Goal: Information Seeking & Learning: Learn about a topic

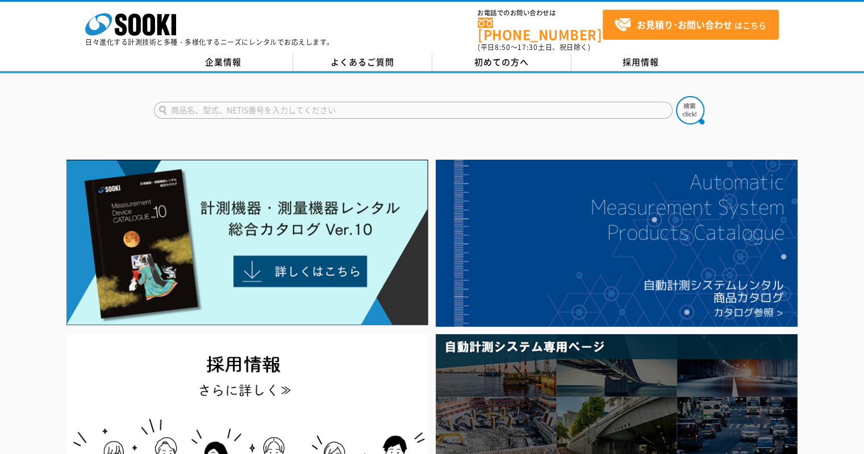
click at [186, 103] on input "text" at bounding box center [413, 110] width 518 height 17
type input "HST"
click at [676, 96] on button at bounding box center [690, 110] width 28 height 28
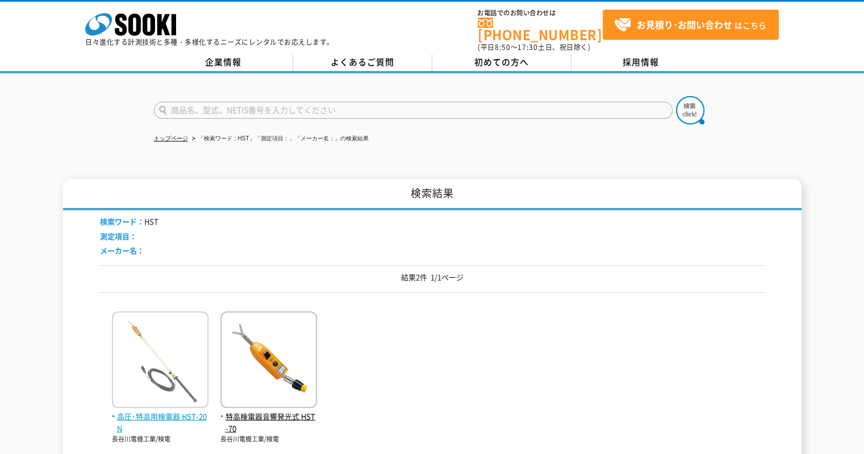
click at [174, 410] on span "高圧･特高用検電器 HST-20N" at bounding box center [160, 422] width 97 height 24
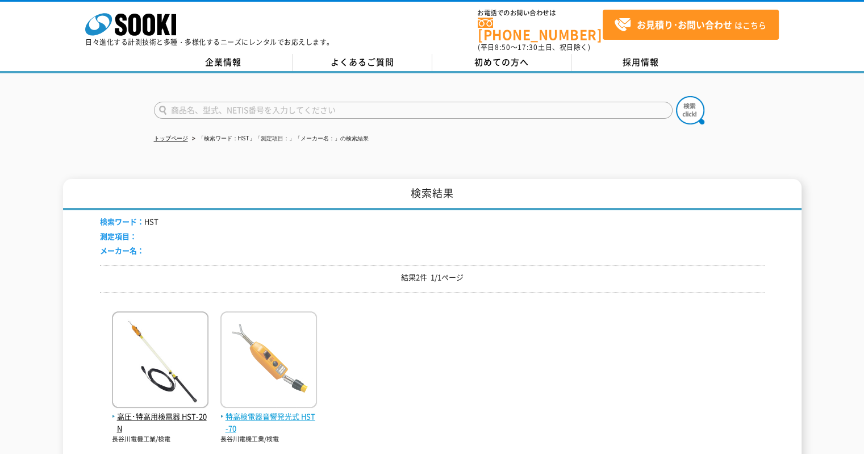
click at [241, 413] on span "特高検電器音響発光式 HST-70" at bounding box center [268, 422] width 97 height 24
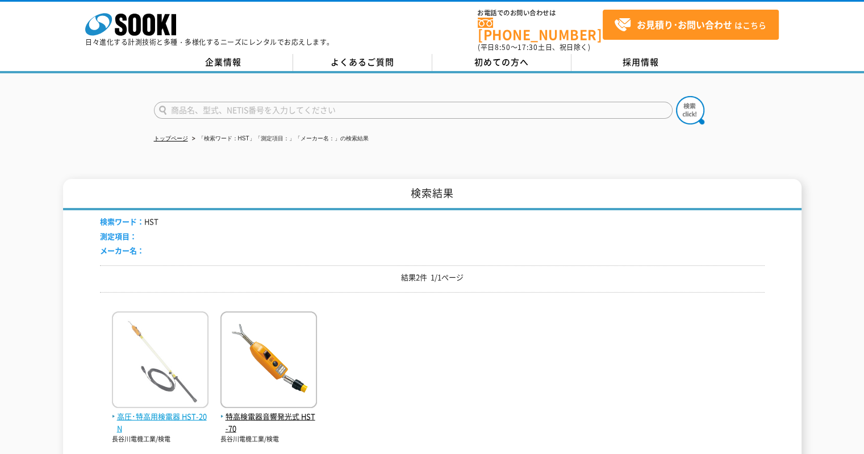
click at [146, 415] on span "高圧･特高用検電器 HST-20N" at bounding box center [160, 422] width 97 height 24
click at [148, 412] on span "高圧･特高用検電器 HST-20N" at bounding box center [160, 422] width 97 height 24
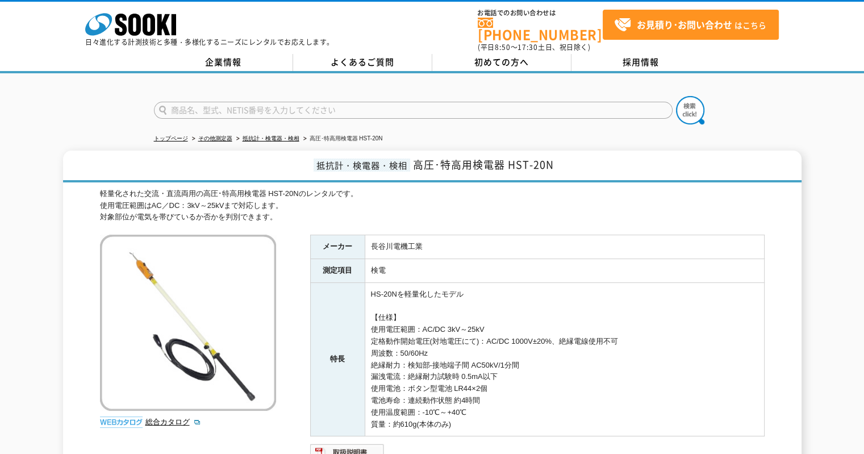
scroll to position [57, 0]
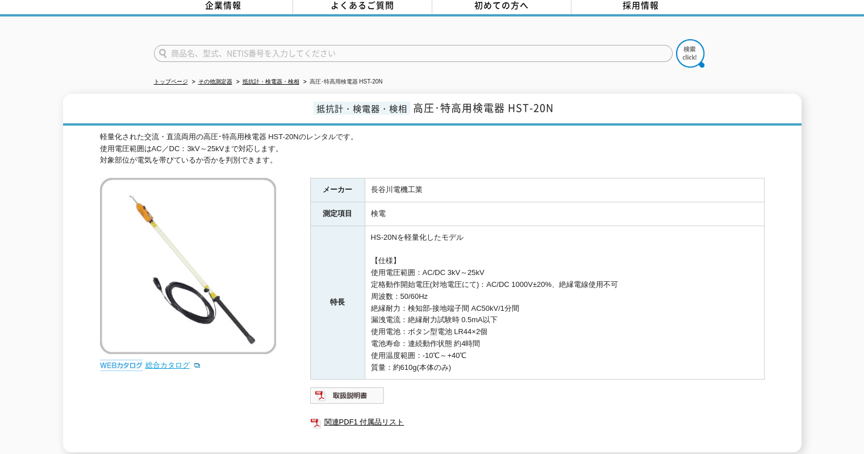
click at [165, 361] on link "総合カタログ" at bounding box center [173, 365] width 56 height 9
